Goal: Information Seeking & Learning: Learn about a topic

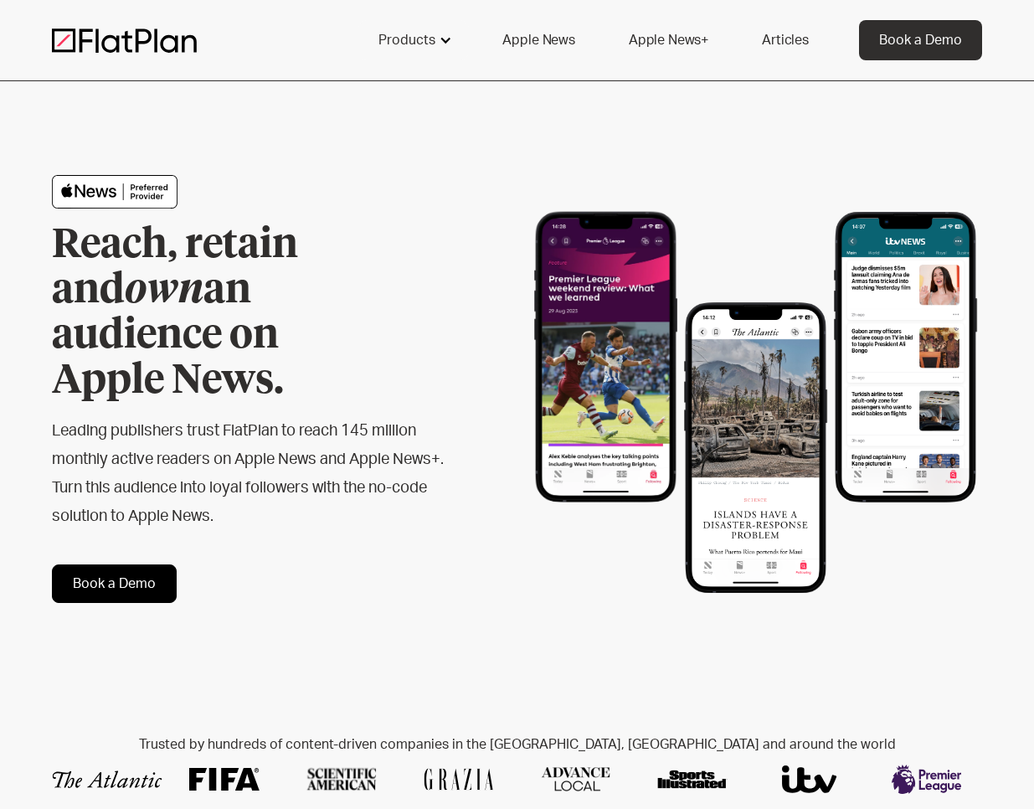
click at [448, 37] on div at bounding box center [445, 39] width 13 height 13
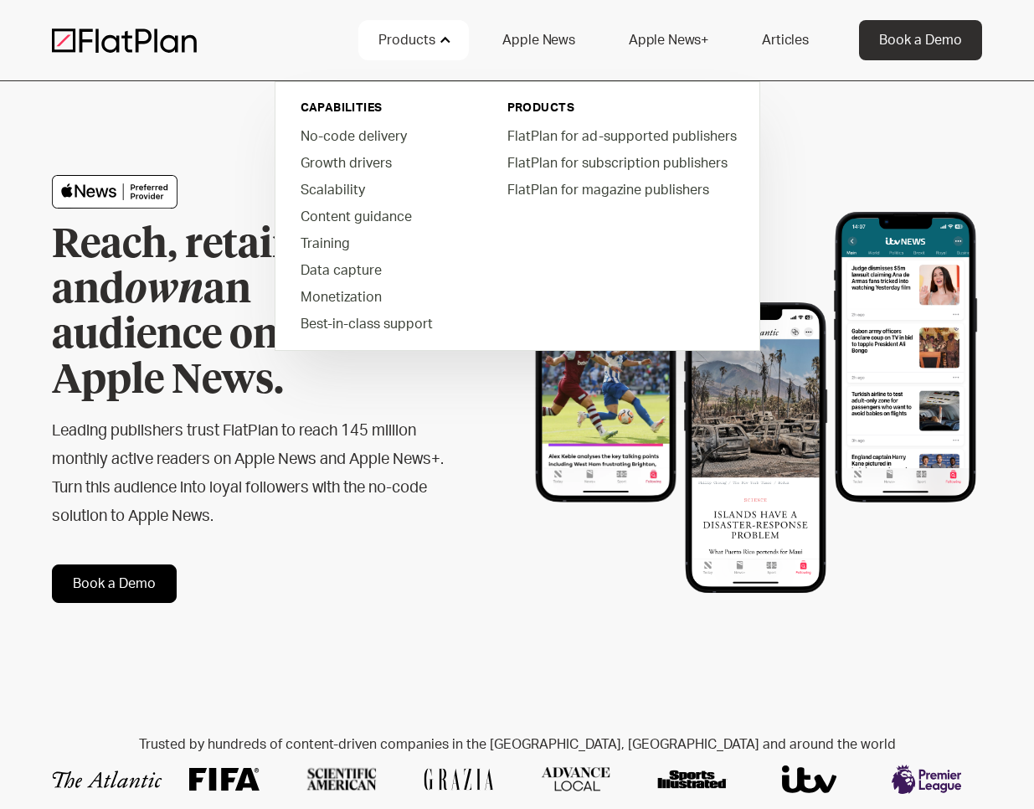
click at [448, 37] on div at bounding box center [445, 39] width 13 height 13
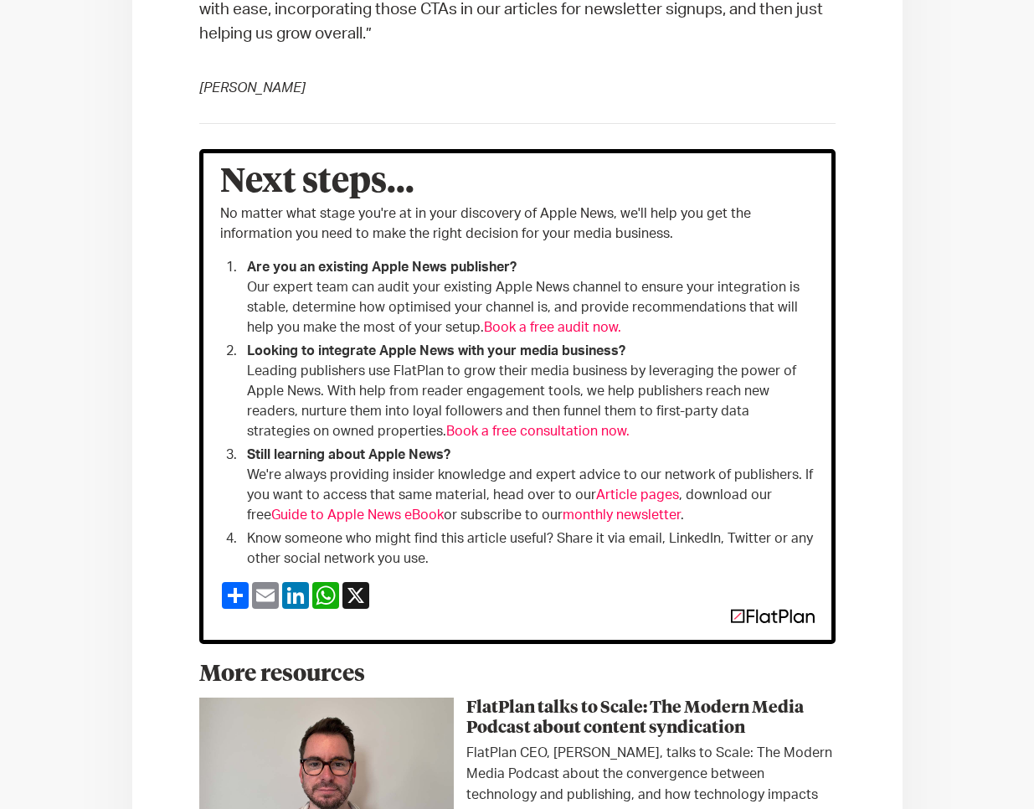
scroll to position [3964, 0]
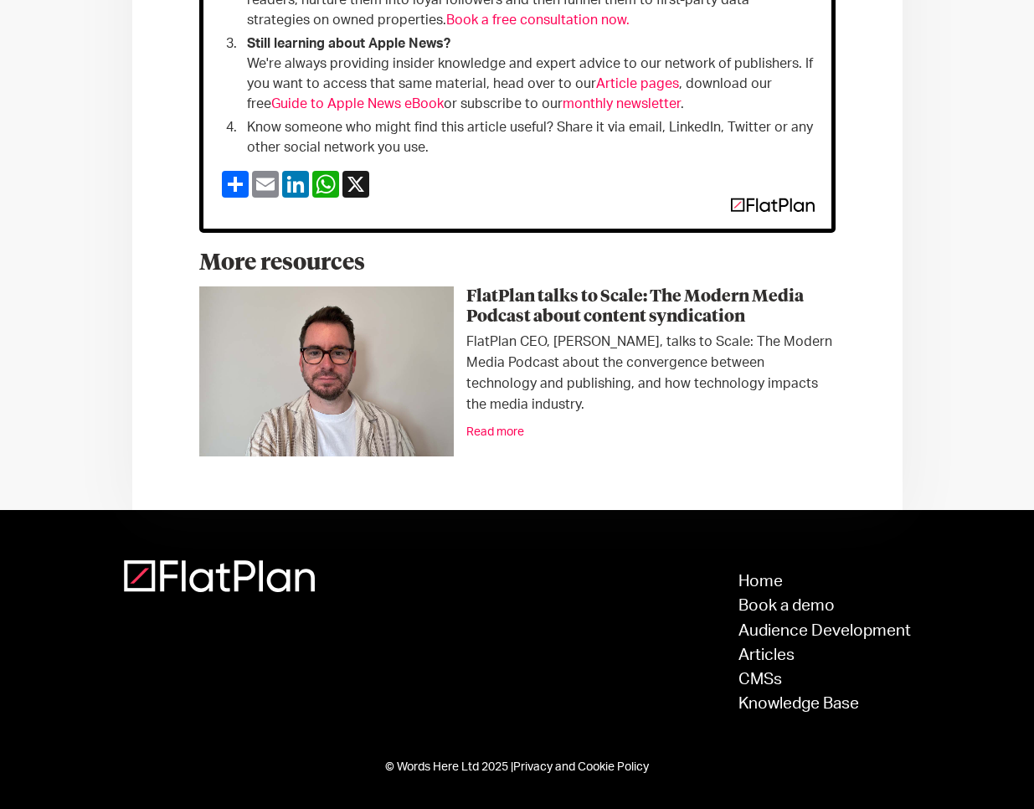
click at [569, 339] on div "FlatPlan CEO, [PERSON_NAME], talks to Scale: The Modern Media Podcast about the…" at bounding box center [517, 374] width 636 height 84
click at [611, 342] on div "FlatPlan CEO, [PERSON_NAME], talks to Scale: The Modern Media Podcast about the…" at bounding box center [517, 374] width 636 height 84
copy div "[PERSON_NAME]"
